Goal: Task Accomplishment & Management: Manage account settings

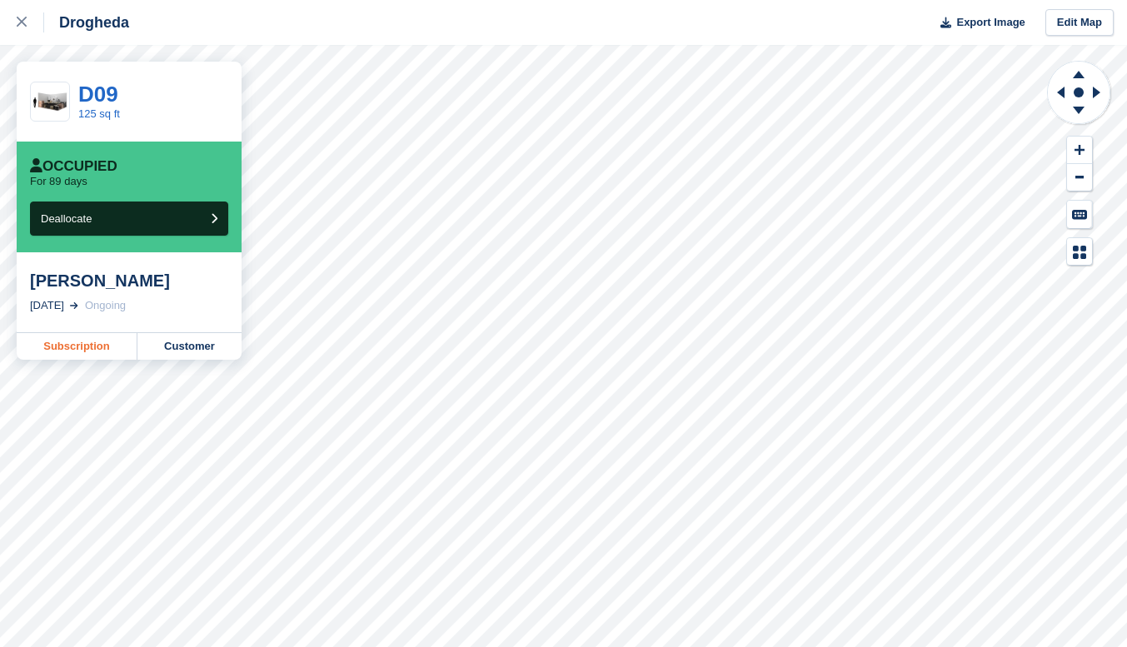
click at [82, 344] on link "Subscription" at bounding box center [77, 346] width 121 height 27
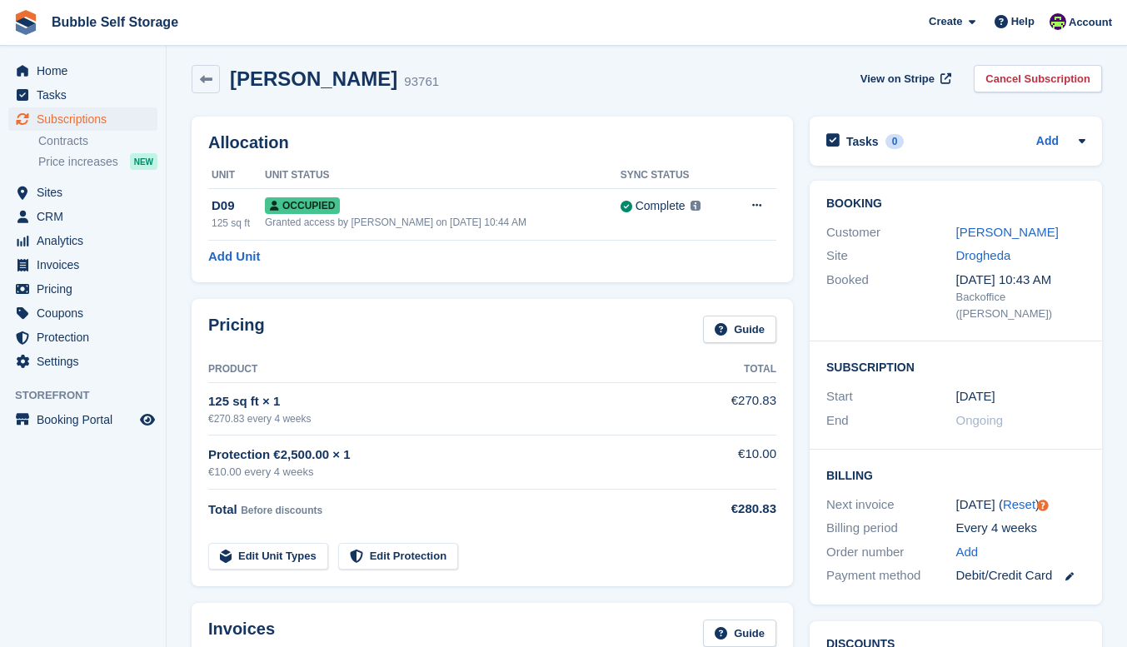
scroll to position [7, 0]
click at [1047, 566] on div "Debit/Credit Card" at bounding box center [1021, 575] width 130 height 19
click at [1069, 571] on icon at bounding box center [1069, 575] width 8 height 8
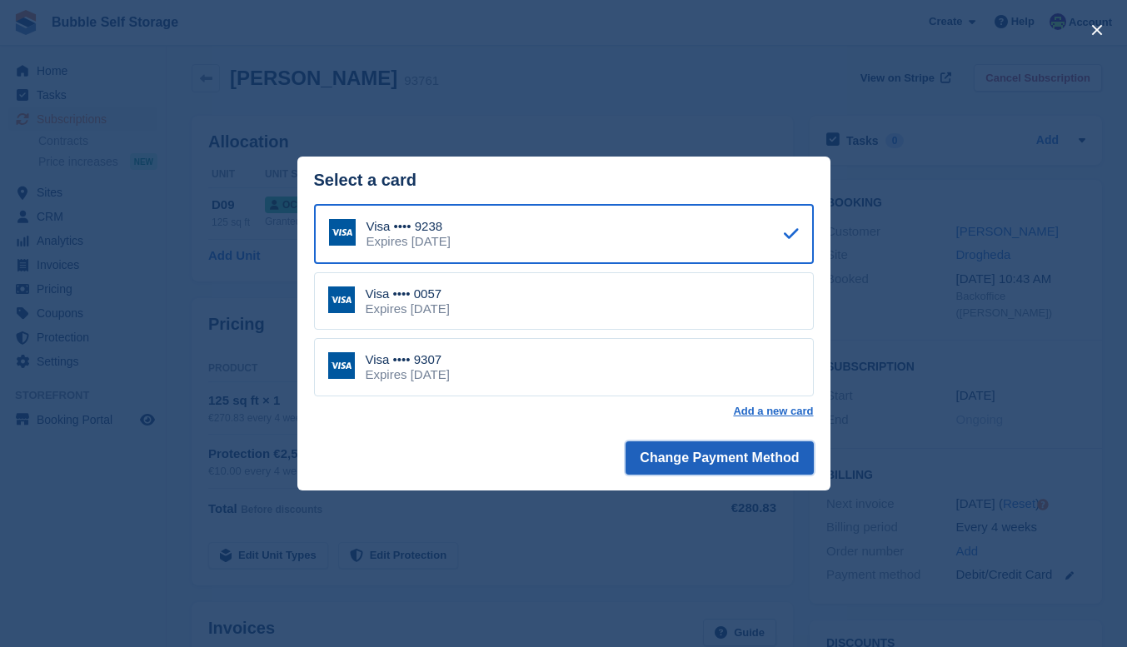
click at [756, 460] on button "Change Payment Method" at bounding box center [719, 457] width 187 height 33
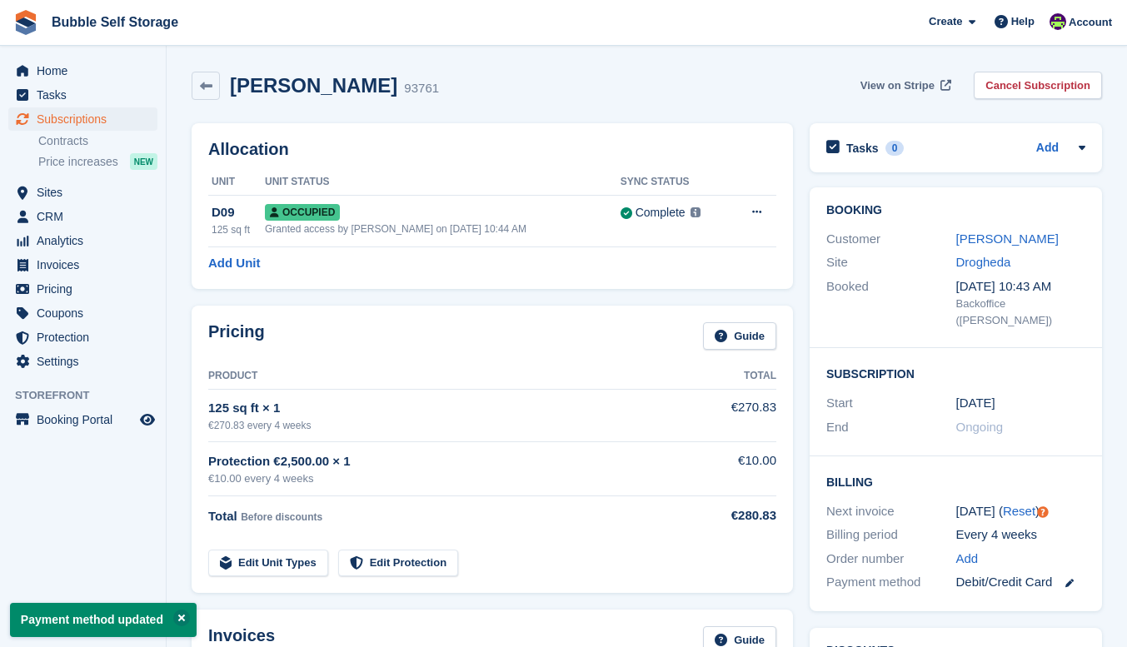
click at [919, 86] on span "View on Stripe" at bounding box center [897, 85] width 74 height 17
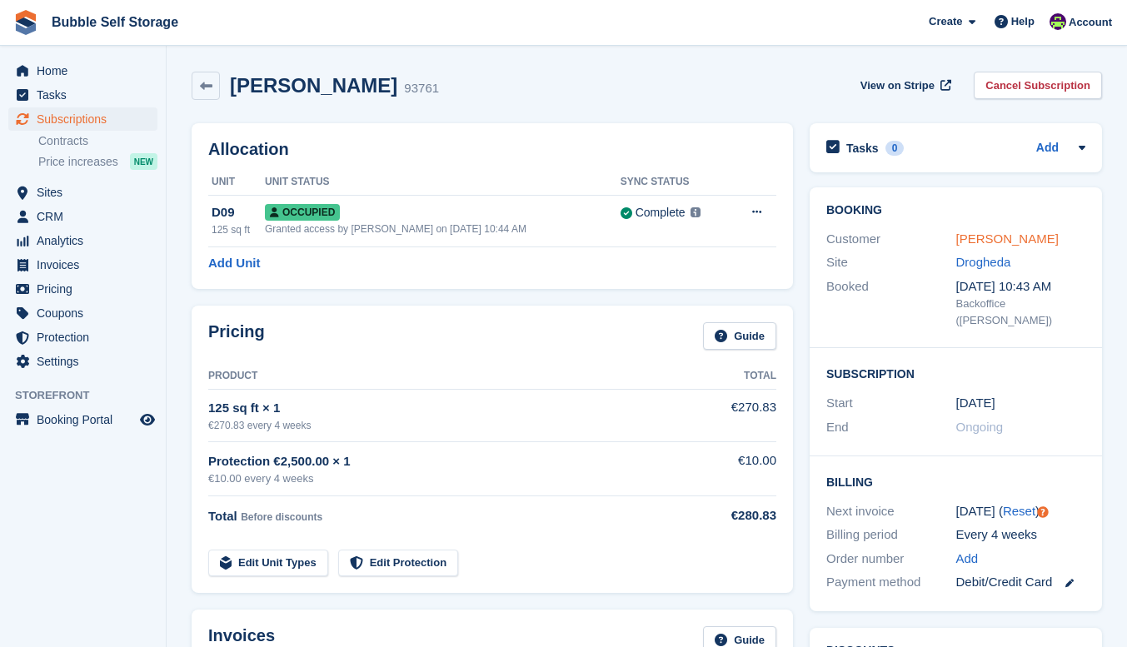
click at [998, 241] on link "[PERSON_NAME]" at bounding box center [1007, 239] width 102 height 14
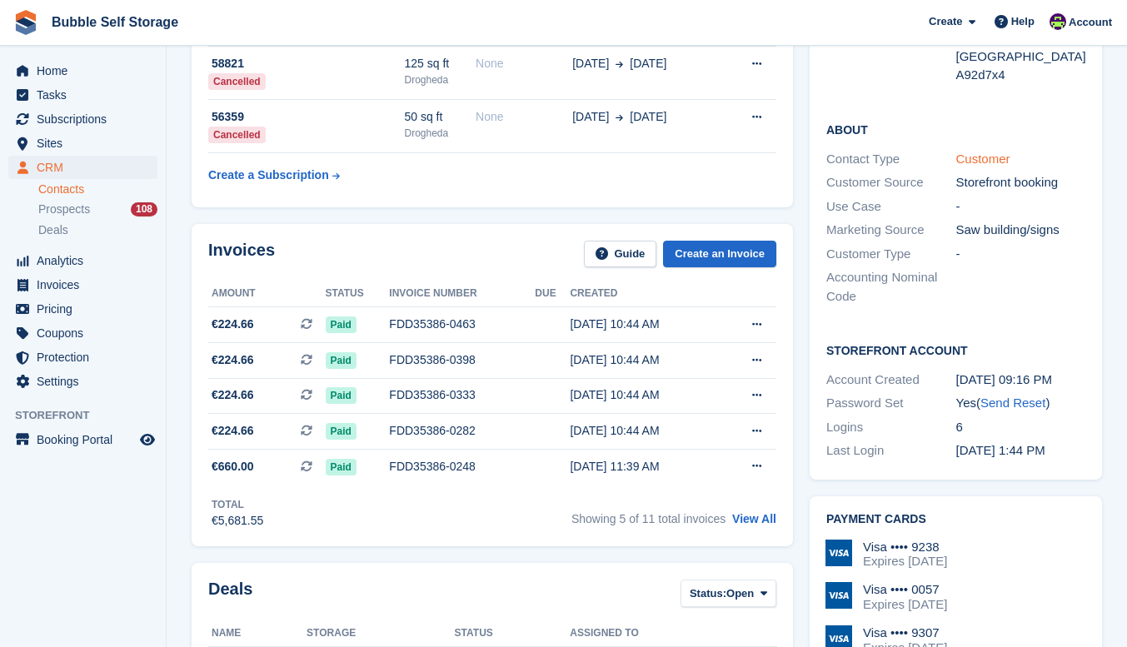
scroll to position [360, 0]
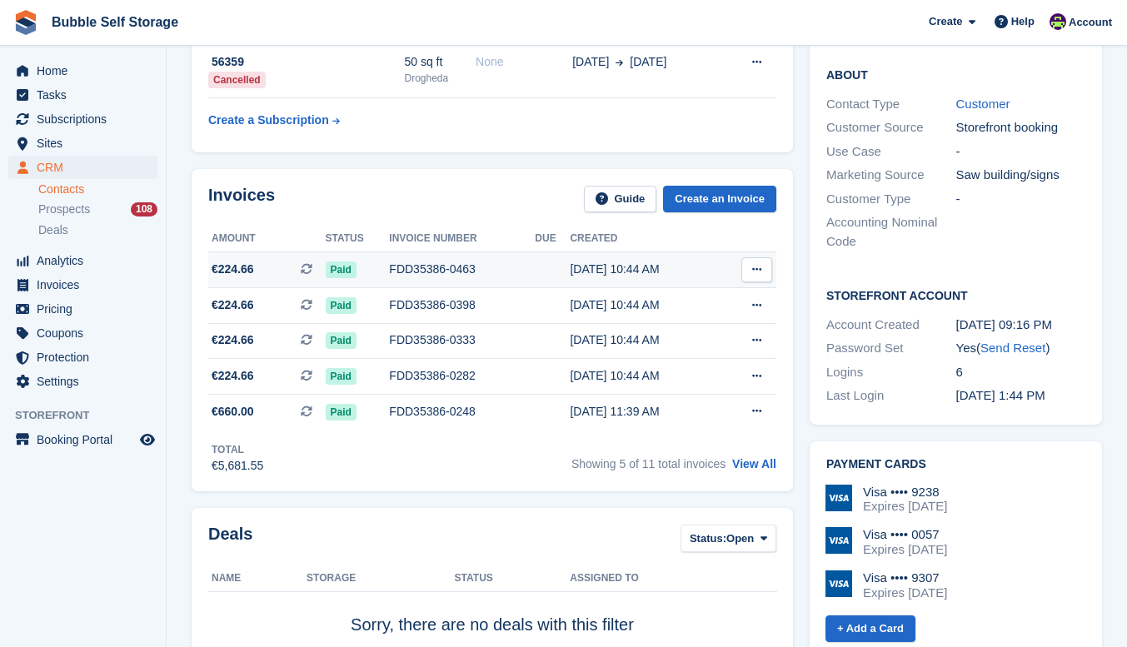
click at [610, 267] on div "25 Sep, 10:44 AM" at bounding box center [644, 269] width 148 height 17
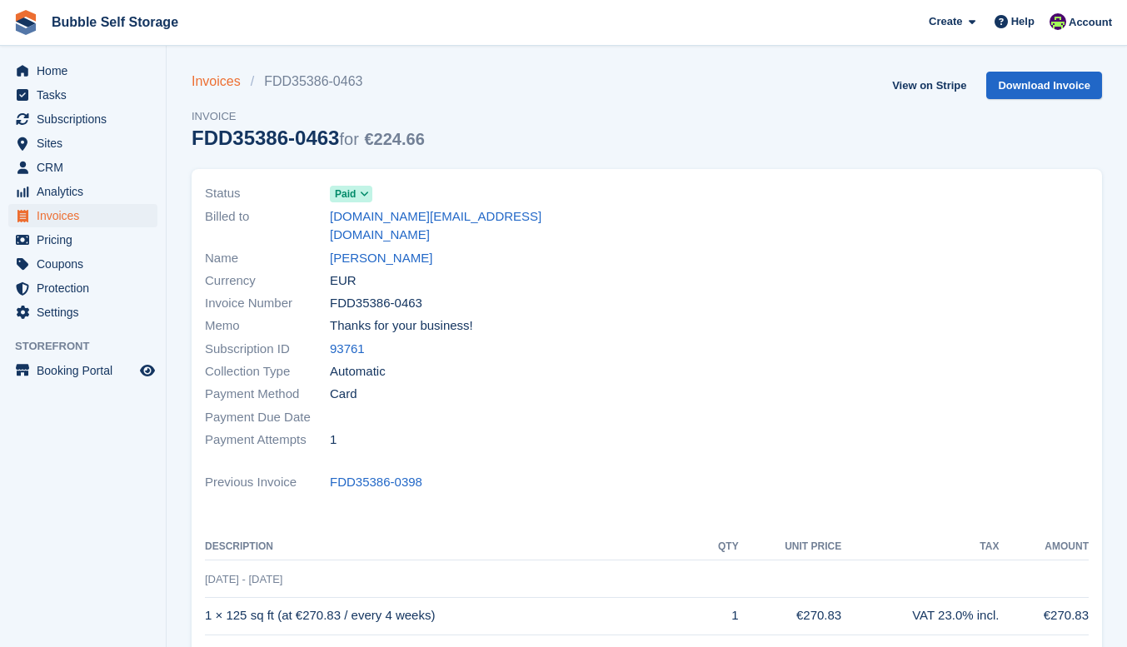
click at [211, 83] on link "Invoices" at bounding box center [221, 82] width 59 height 20
